Goal: Task Accomplishment & Management: Manage account settings

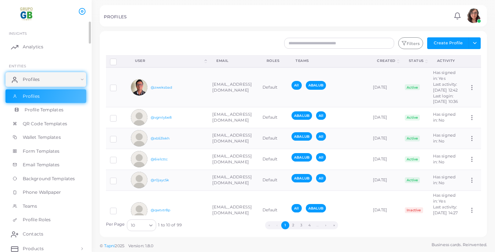
click at [39, 111] on span "Profile Templates" at bounding box center [44, 110] width 39 height 7
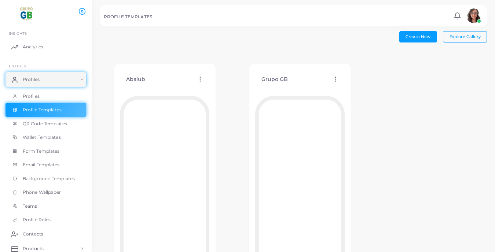
click at [200, 82] on div "Abalub Edit Template Assign template Duplicate Template Delete Template Copy Te…" at bounding box center [164, 79] width 89 height 19
click at [199, 76] on icon at bounding box center [200, 79] width 7 height 7
click at [217, 84] on span "Edit Template" at bounding box center [228, 85] width 28 height 6
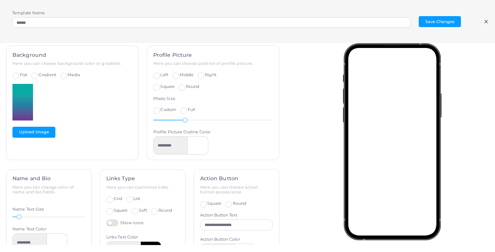
scroll to position [274, 0]
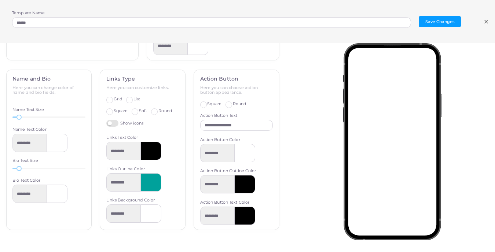
click at [487, 22] on icon at bounding box center [486, 22] width 6 height 6
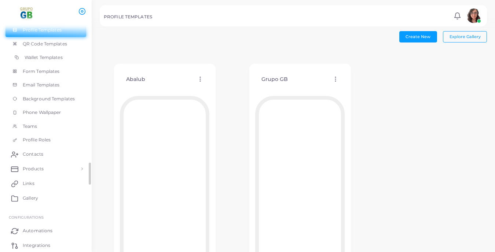
scroll to position [88, 0]
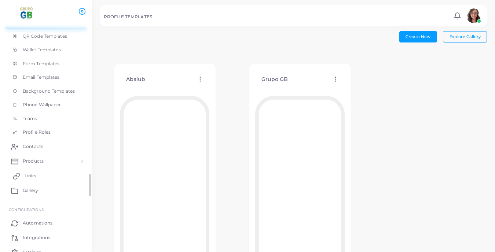
click at [23, 174] on link "Links" at bounding box center [45, 176] width 81 height 15
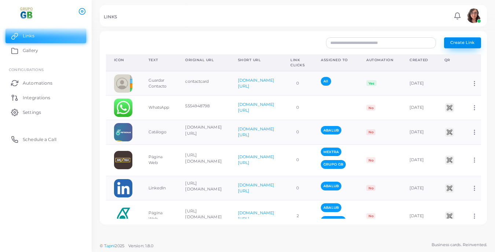
click at [463, 45] on button "Create Link" at bounding box center [462, 42] width 37 height 11
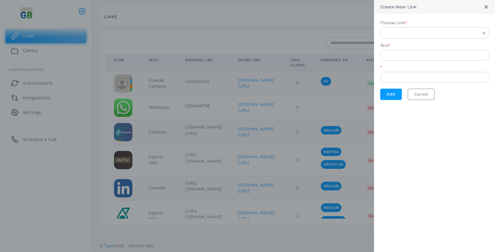
click at [422, 34] on input "Choose Link *" at bounding box center [431, 33] width 96 height 8
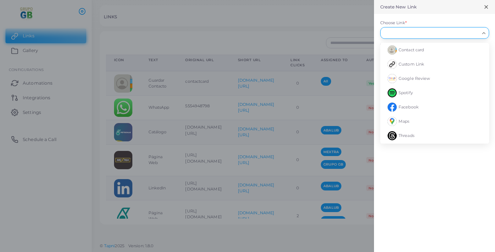
click at [423, 23] on div "Choose Link * Loading... Contact card Custom Link Google Review Spotify Faceboo…" at bounding box center [434, 29] width 109 height 19
click at [419, 30] on input "Choose Link *" at bounding box center [431, 33] width 96 height 8
click at [416, 60] on li "Custom Link" at bounding box center [434, 64] width 109 height 14
type input "**********"
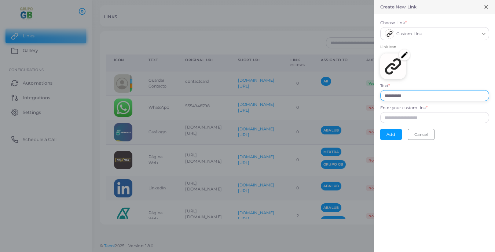
drag, startPoint x: 421, startPoint y: 95, endPoint x: 346, endPoint y: 93, distance: 75.5
click at [346, 0] on div "**********" at bounding box center [247, 0] width 495 height 0
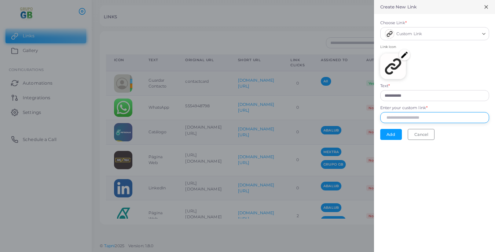
click at [392, 117] on input "Enter your custom link *" at bounding box center [434, 117] width 109 height 11
paste input "**********"
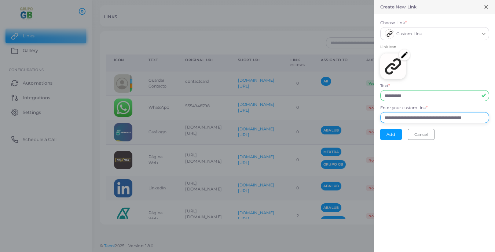
scroll to position [0, 14]
type input "**********"
click at [417, 97] on input "**********" at bounding box center [434, 95] width 109 height 11
drag, startPoint x: 417, startPoint y: 97, endPoint x: 343, endPoint y: 82, distance: 75.5
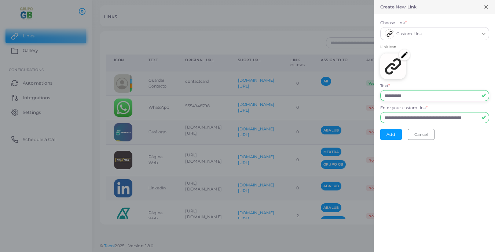
click at [343, 0] on div "**********" at bounding box center [247, 0] width 495 height 0
type input "**********"
click at [410, 59] on div "Link Icon" at bounding box center [434, 63] width 109 height 39
click at [405, 57] on img at bounding box center [404, 54] width 11 height 11
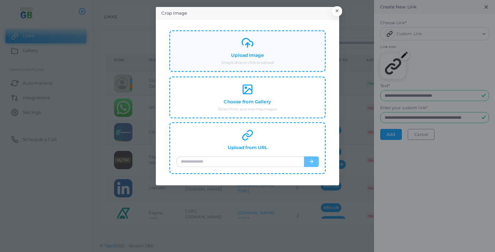
click at [239, 53] on h4 "Upload Image" at bounding box center [247, 55] width 33 height 5
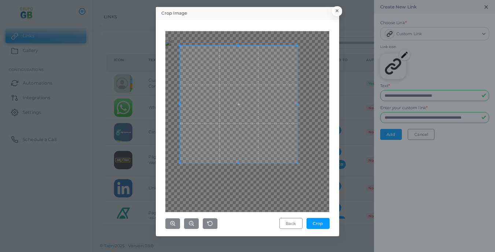
click at [181, 163] on span at bounding box center [238, 163] width 117 height 2
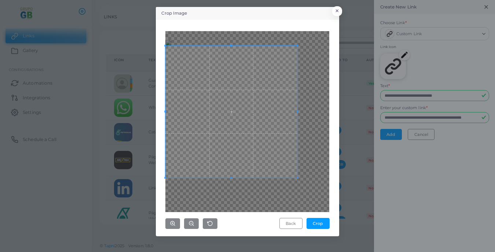
click at [160, 194] on div "Back Crop" at bounding box center [247, 128] width 175 height 209
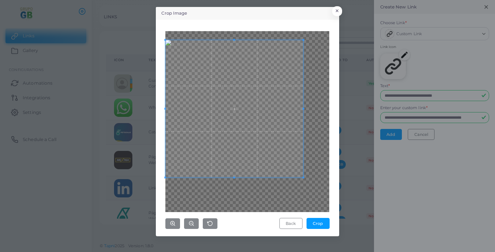
click at [303, 40] on span at bounding box center [303, 40] width 2 height 2
click at [337, 113] on div "Crop Image × Back Crop" at bounding box center [247, 121] width 183 height 229
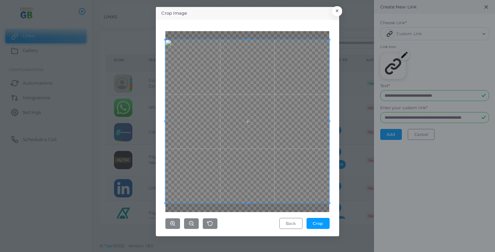
click at [339, 214] on div "Crop Image × Back Crop" at bounding box center [247, 121] width 183 height 229
click at [317, 224] on button "Crop" at bounding box center [317, 223] width 23 height 11
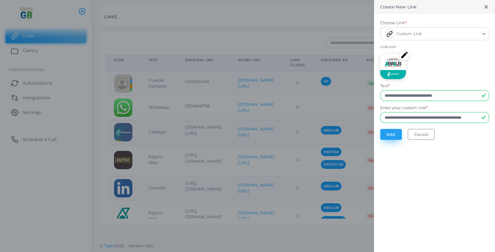
click at [389, 135] on button "Add" at bounding box center [391, 134] width 22 height 11
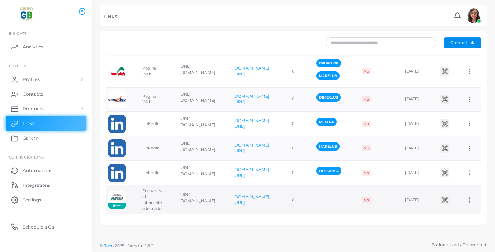
scroll to position [0, 78]
click at [468, 200] on icon at bounding box center [469, 200] width 7 height 7
click at [467, 209] on span "Assign to Team" at bounding box center [463, 209] width 31 height 6
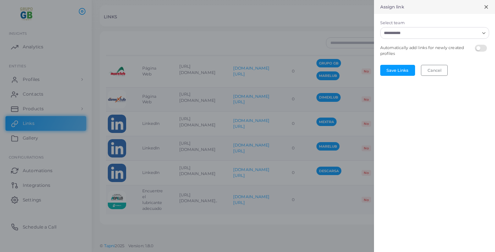
click at [460, 40] on form "Select team Loading... Automatically add links for newly created profiles Save …" at bounding box center [434, 48] width 121 height 68
click at [453, 36] on input "Select team" at bounding box center [430, 33] width 98 height 8
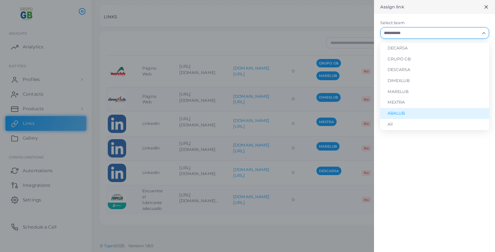
click at [405, 115] on li "ABALUB" at bounding box center [434, 113] width 109 height 11
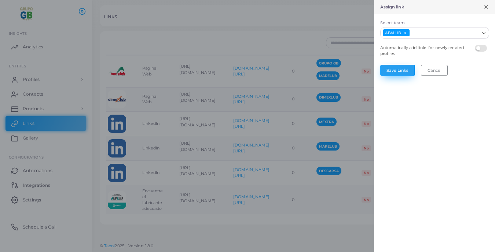
click at [402, 71] on button "Save Links" at bounding box center [397, 70] width 35 height 11
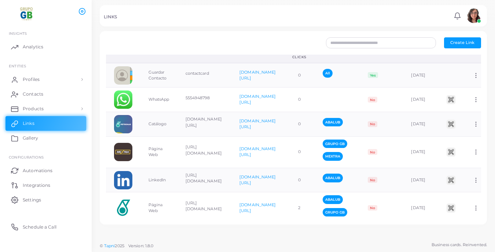
scroll to position [0, 0]
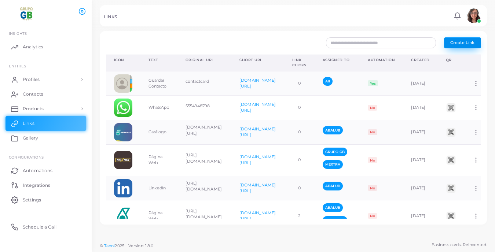
click at [457, 40] on span "Create Link" at bounding box center [462, 42] width 24 height 5
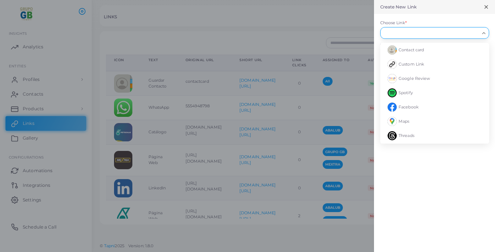
click at [406, 34] on input "Choose Link *" at bounding box center [431, 33] width 96 height 8
click at [404, 62] on span "Custom Link" at bounding box center [411, 64] width 26 height 5
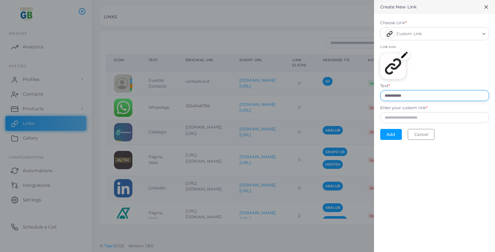
drag, startPoint x: 416, startPoint y: 96, endPoint x: 347, endPoint y: 91, distance: 69.5
click at [347, 0] on div "**********" at bounding box center [247, 0] width 495 height 0
type input "*"
type input "**********"
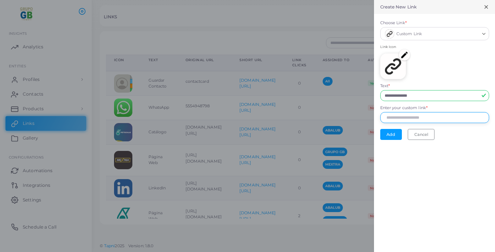
click at [417, 116] on input "Enter your custom link *" at bounding box center [434, 117] width 109 height 11
paste input "**********"
type input "**********"
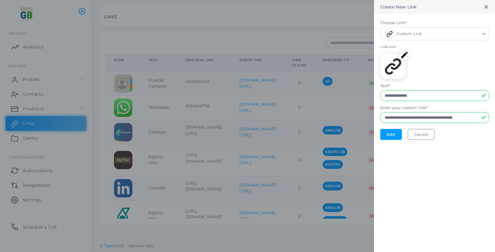
click at [421, 159] on div "**********" at bounding box center [434, 126] width 121 height 252
click at [401, 57] on img at bounding box center [404, 54] width 11 height 11
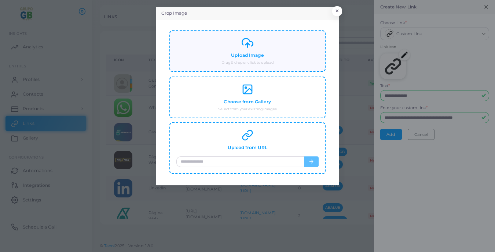
click at [254, 55] on h4 "Upload Image" at bounding box center [247, 55] width 33 height 5
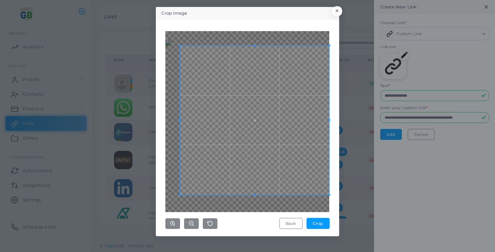
click at [334, 202] on div "Back Crop" at bounding box center [247, 128] width 175 height 209
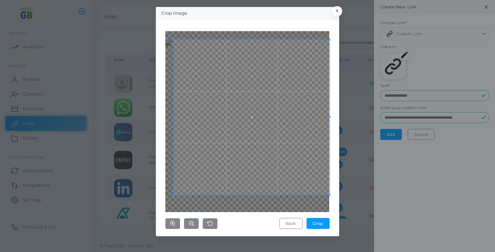
click at [141, 11] on div "Crop Image × Back Crop" at bounding box center [247, 126] width 495 height 252
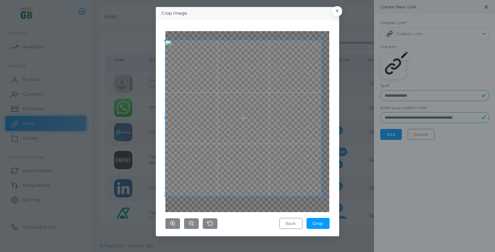
click at [197, 51] on span at bounding box center [242, 118] width 155 height 155
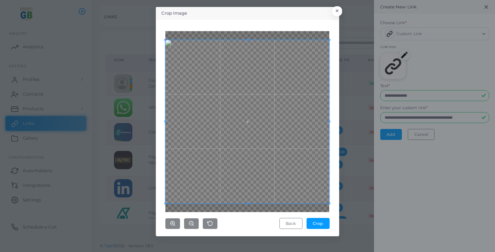
click at [334, 206] on div "Back Crop" at bounding box center [247, 128] width 175 height 209
click at [317, 186] on span at bounding box center [247, 121] width 163 height 163
click at [324, 224] on button "Crop" at bounding box center [317, 223] width 23 height 11
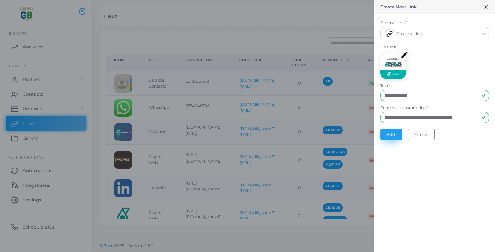
click at [392, 133] on button "Add" at bounding box center [391, 134] width 22 height 11
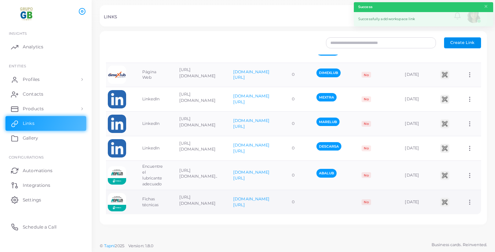
scroll to position [0, 78]
click at [468, 202] on icon at bounding box center [469, 202] width 7 height 7
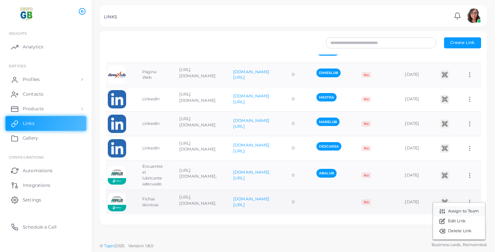
click at [454, 212] on span "Assign to Team" at bounding box center [463, 212] width 31 height 6
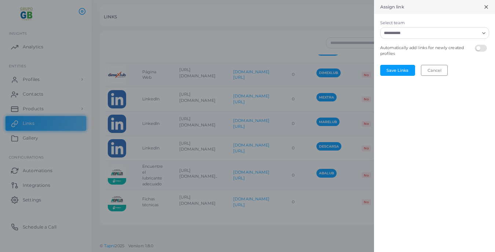
click at [437, 36] on input "Select team" at bounding box center [430, 33] width 98 height 8
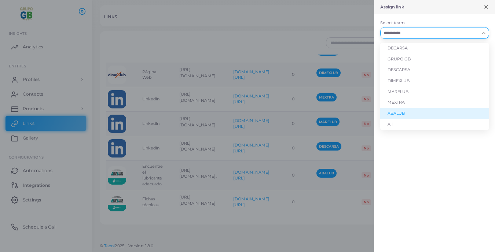
click at [398, 114] on li "ABALUB" at bounding box center [434, 113] width 109 height 11
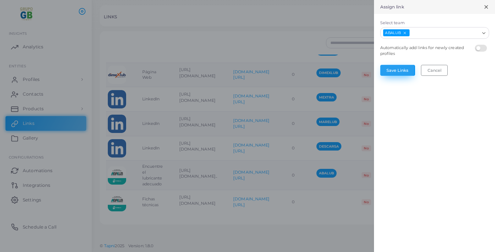
click at [401, 72] on button "Save Links" at bounding box center [397, 70] width 35 height 11
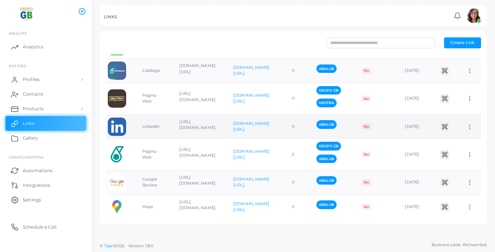
click at [470, 129] on circle at bounding box center [469, 128] width 1 height 1
click at [463, 140] on span "Assign to Team" at bounding box center [463, 138] width 31 height 6
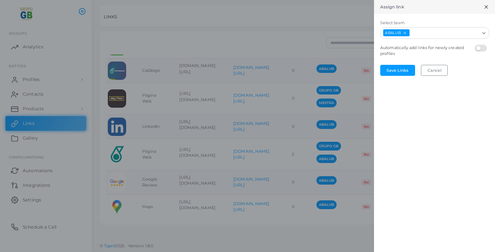
click at [406, 33] on icon "Deselect ABALUB" at bounding box center [405, 33] width 4 height 4
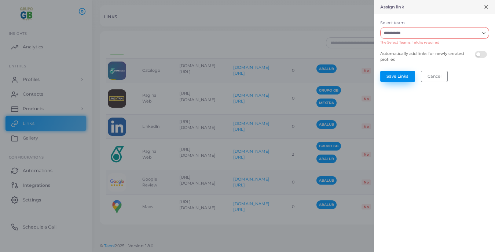
click at [394, 78] on button "Save Links" at bounding box center [397, 76] width 35 height 11
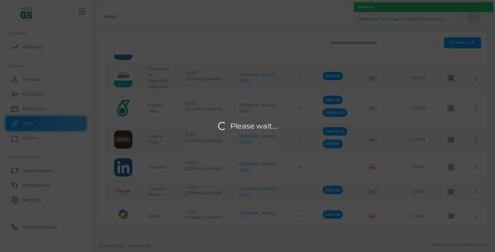
scroll to position [5, 0]
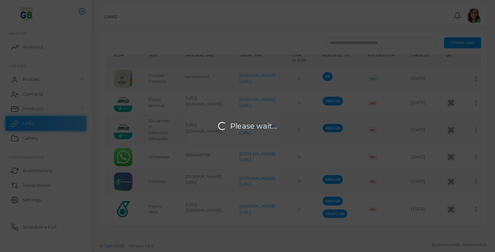
drag, startPoint x: 137, startPoint y: 168, endPoint x: 138, endPoint y: 133, distance: 34.8
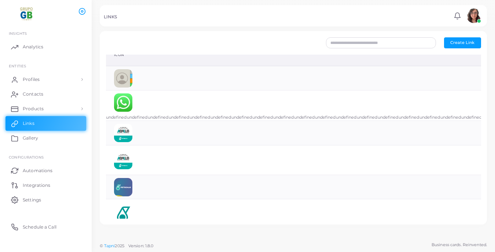
scroll to position [0, 0]
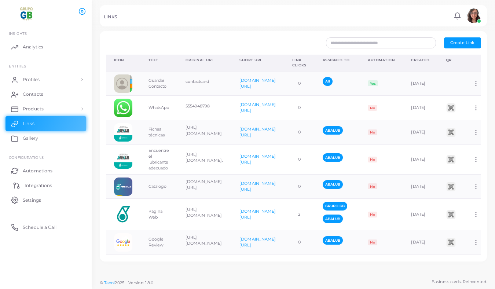
click at [42, 187] on span "Integrations" at bounding box center [38, 185] width 27 height 7
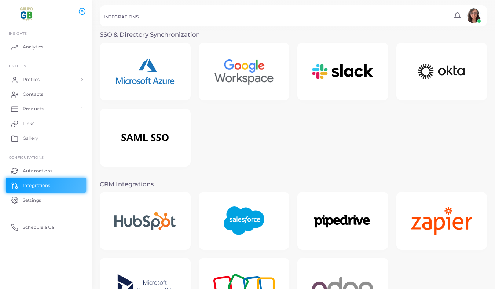
click at [235, 81] on img at bounding box center [244, 71] width 79 height 45
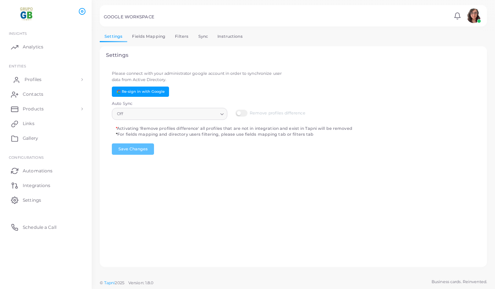
click at [38, 77] on span "Profiles" at bounding box center [33, 79] width 17 height 7
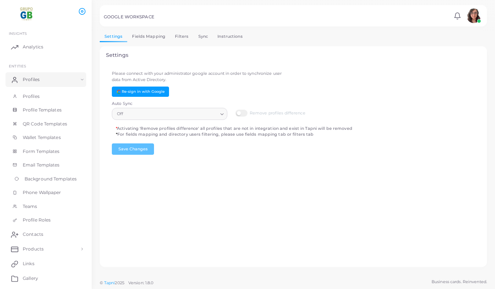
click at [55, 180] on span "Background Templates" at bounding box center [51, 179] width 52 height 7
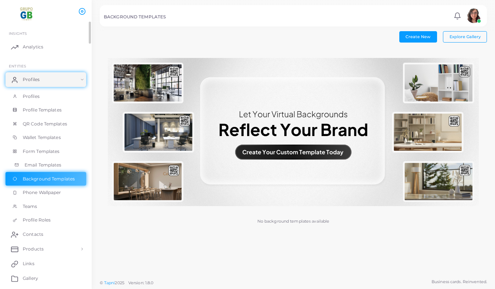
click at [44, 166] on span "Email Templates" at bounding box center [43, 165] width 37 height 7
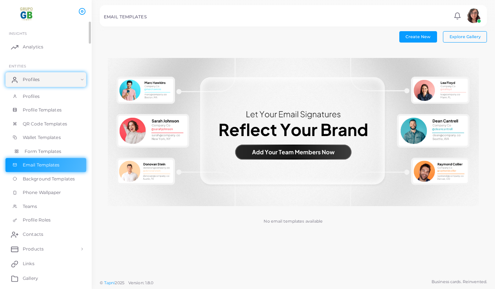
click at [41, 150] on span "Form Templates" at bounding box center [43, 151] width 37 height 7
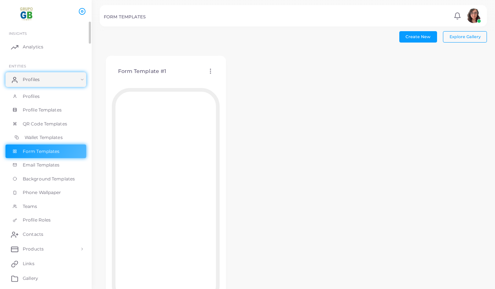
click at [43, 136] on span "Wallet Templates" at bounding box center [44, 137] width 38 height 7
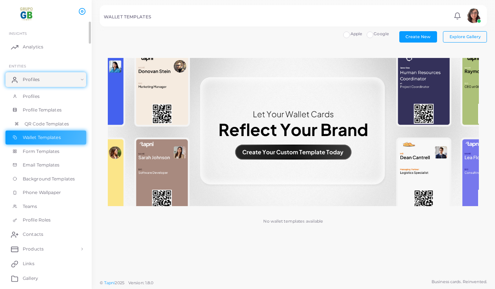
click at [43, 121] on span "QR Code Templates" at bounding box center [47, 124] width 44 height 7
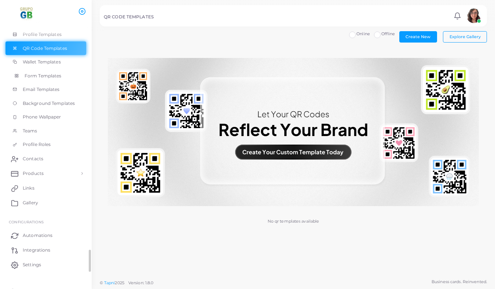
scroll to position [77, 0]
click at [36, 158] on span "Contacts" at bounding box center [35, 157] width 21 height 7
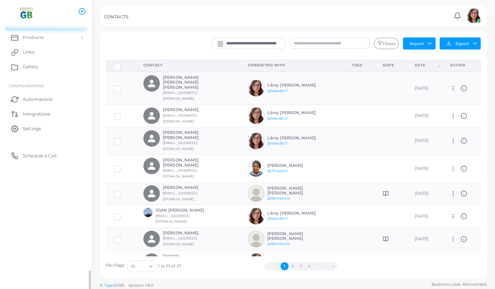
scroll to position [71, 0]
click at [32, 129] on span "Settings" at bounding box center [34, 128] width 18 height 7
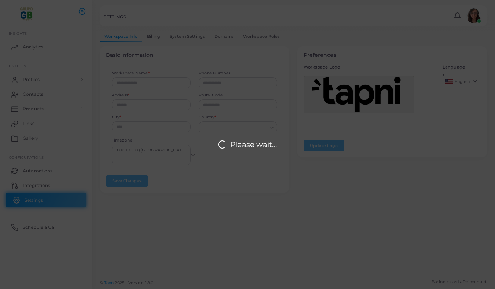
type input "********"
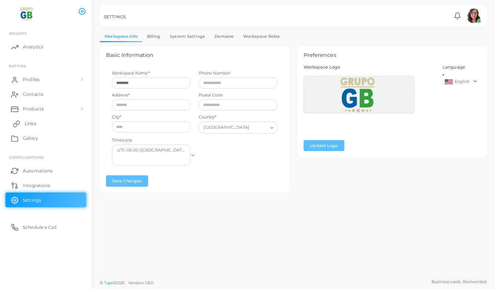
click at [29, 125] on span "Links" at bounding box center [31, 123] width 12 height 7
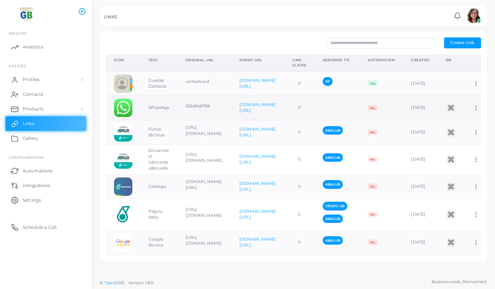
click at [377, 109] on span "No" at bounding box center [372, 108] width 9 height 6
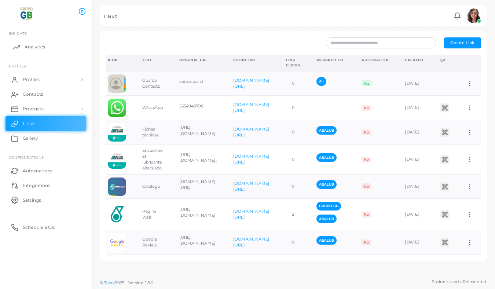
click at [25, 48] on span "Analytics" at bounding box center [35, 47] width 21 height 7
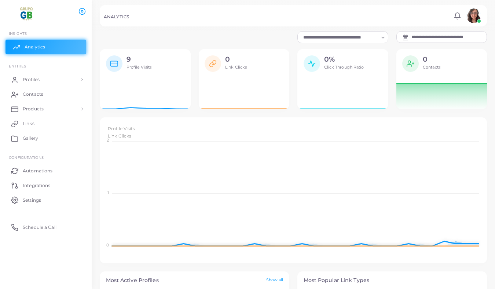
scroll to position [0, 0]
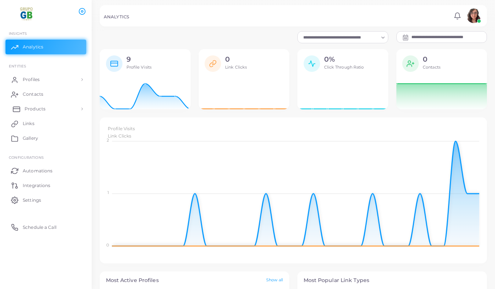
click at [49, 107] on link "Products" at bounding box center [45, 109] width 81 height 15
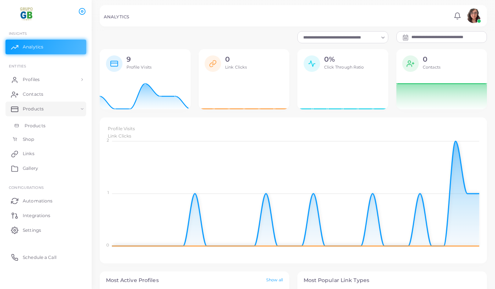
click at [29, 128] on span "Products" at bounding box center [35, 125] width 21 height 7
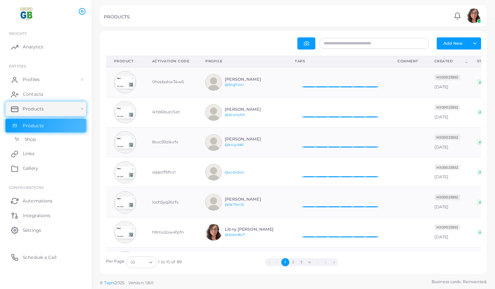
click at [30, 141] on span "Shop" at bounding box center [30, 139] width 11 height 7
click at [35, 154] on span "Links" at bounding box center [31, 153] width 12 height 7
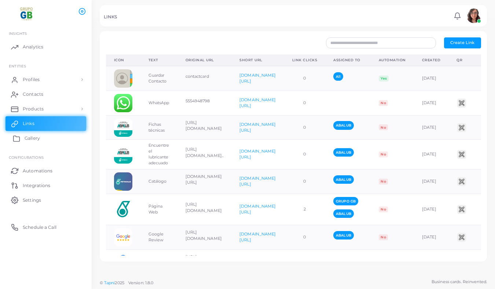
click at [29, 141] on span "Gallery" at bounding box center [32, 138] width 15 height 7
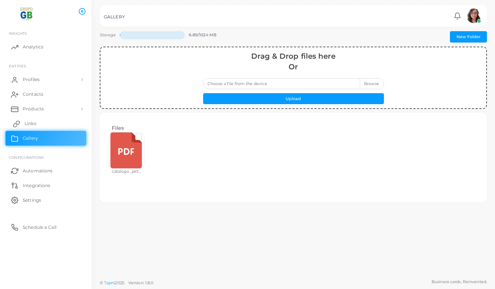
click at [22, 124] on link "Links" at bounding box center [45, 123] width 81 height 15
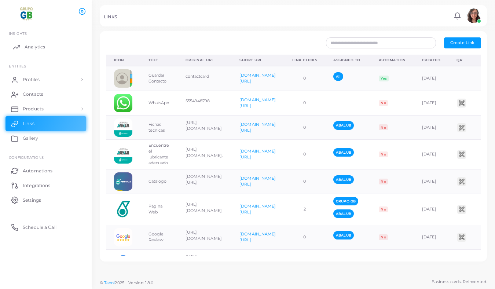
click at [32, 48] on span "Analytics" at bounding box center [35, 47] width 21 height 7
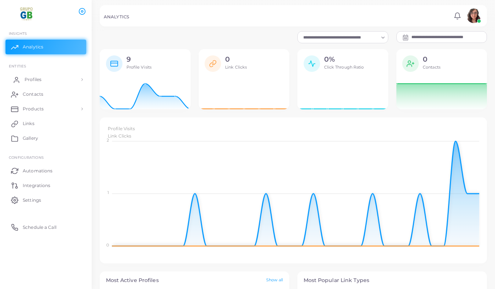
click at [40, 80] on span "Profiles" at bounding box center [33, 79] width 17 height 7
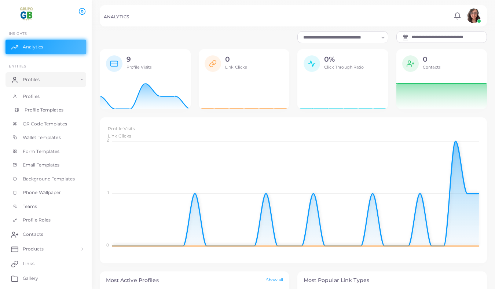
click at [49, 110] on span "Profile Templates" at bounding box center [44, 110] width 39 height 7
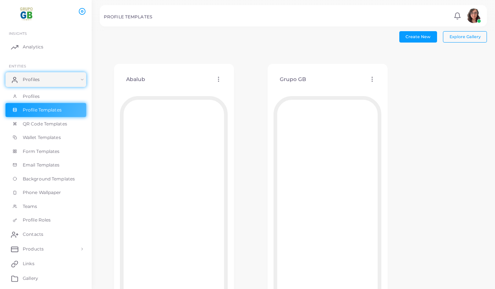
click at [218, 80] on icon at bounding box center [218, 79] width 7 height 7
click at [239, 91] on span "Edit Template" at bounding box center [247, 89] width 28 height 6
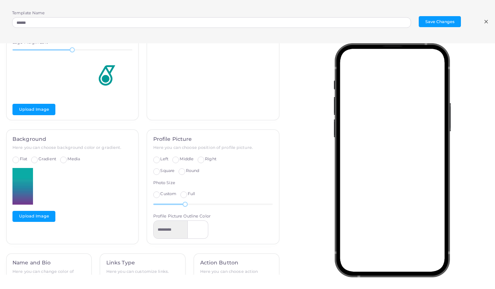
scroll to position [73, 0]
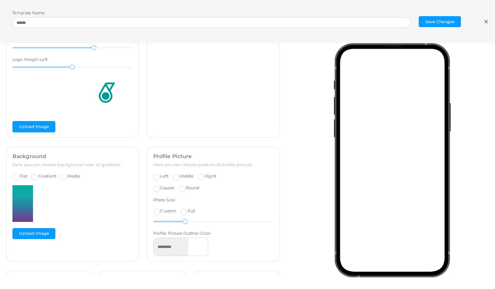
click at [321, 109] on div at bounding box center [394, 158] width 210 height 231
click at [274, 69] on div "Cover Here you can show or hide cover and select type of cover you want. Show C…" at bounding box center [213, 57] width 132 height 161
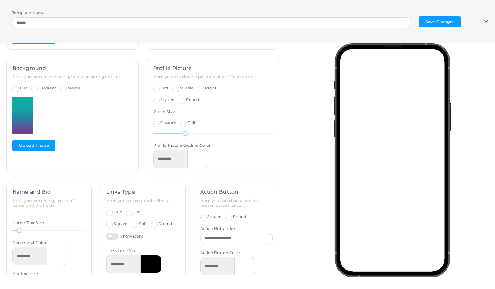
scroll to position [245, 0]
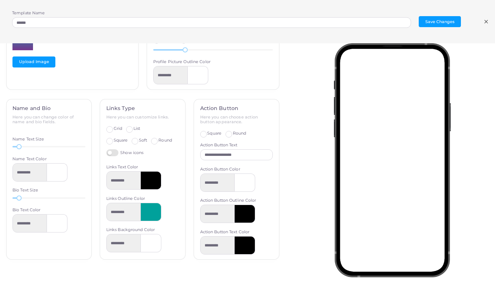
click at [483, 23] on icon at bounding box center [486, 22] width 6 height 6
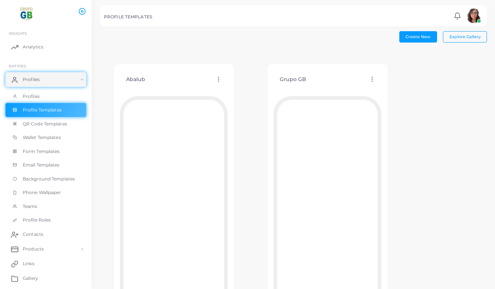
click at [208, 77] on div "Abalub Edit Template Assign template Duplicate Template Delete Template Copy Te…" at bounding box center [174, 79] width 108 height 19
click at [460, 38] on span "Explore Gallery" at bounding box center [464, 36] width 31 height 5
